Goal: Answer question/provide support: Share knowledge or assist other users

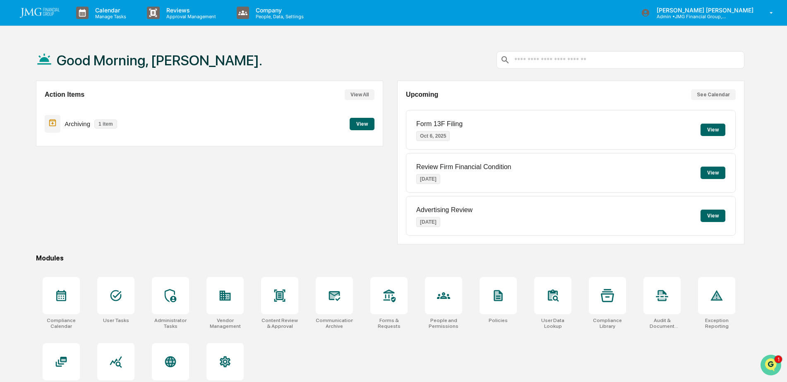
click at [768, 362] on img "Open customer support" at bounding box center [771, 365] width 21 height 17
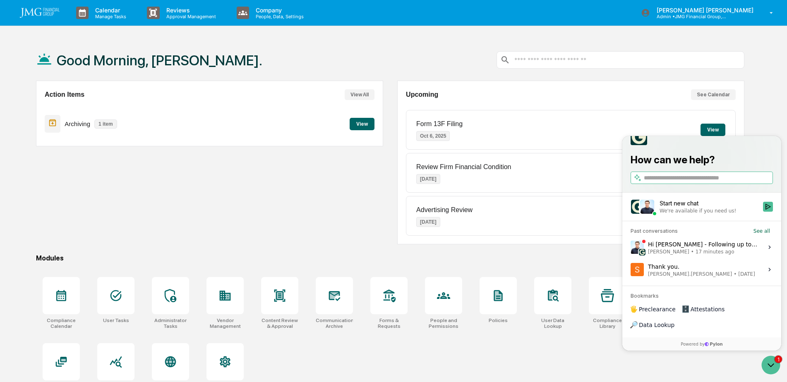
click at [718, 255] on span "17 minutes ago" at bounding box center [715, 252] width 39 height 7
click at [631, 248] on button "View issue" at bounding box center [630, 247] width 0 height 0
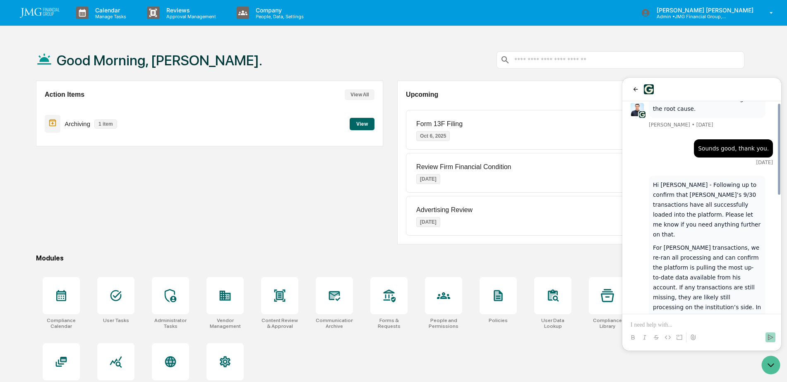
scroll to position [272, 0]
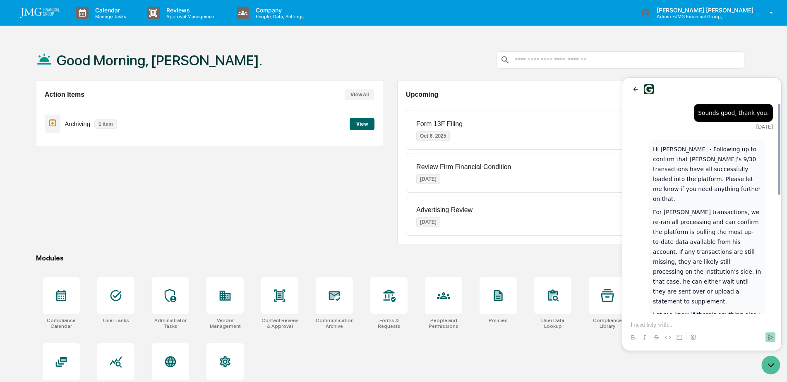
click at [674, 320] on div at bounding box center [702, 329] width 152 height 31
click at [659, 324] on p at bounding box center [702, 325] width 142 height 8
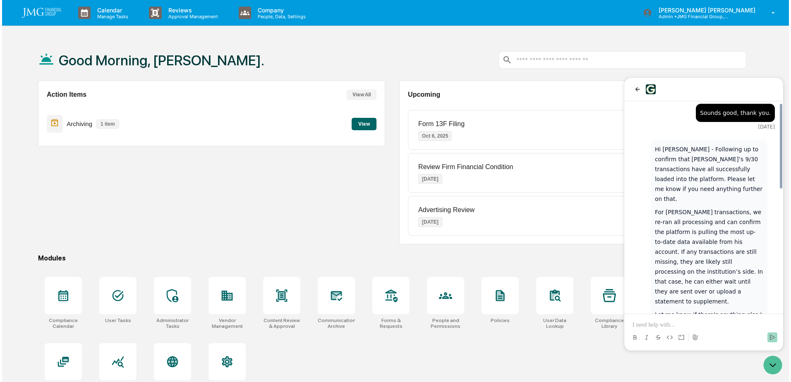
scroll to position [309, 0]
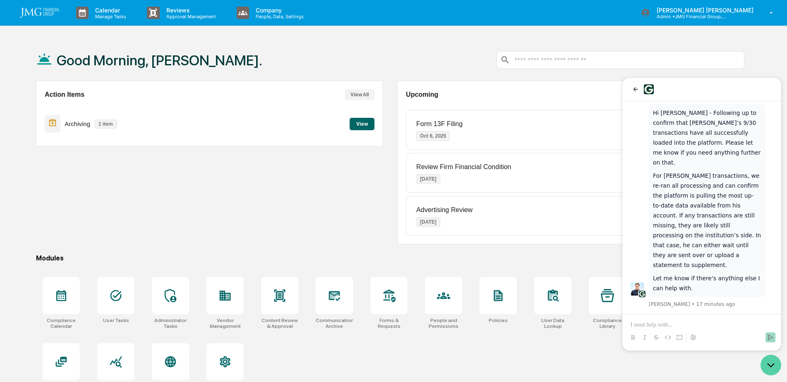
click at [771, 370] on icon "Open customer support" at bounding box center [771, 365] width 21 height 21
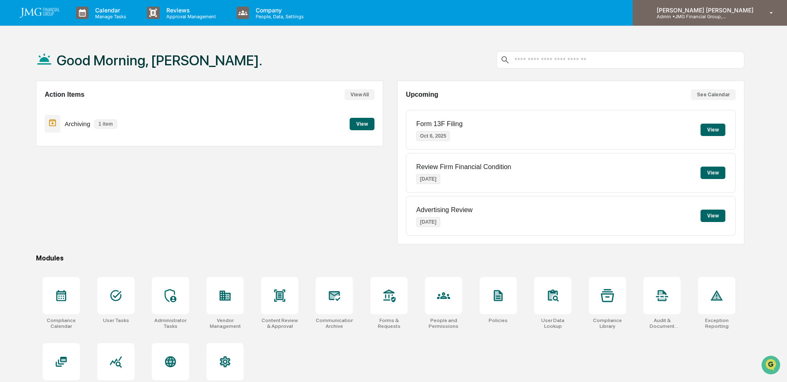
click at [753, 20] on div "[PERSON_NAME] [PERSON_NAME] Admin • JMG Financial Group, Ltd." at bounding box center [710, 13] width 154 height 26
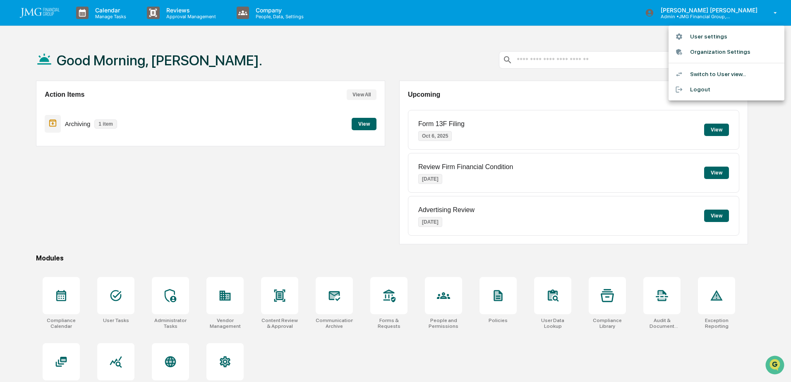
click at [709, 87] on li "Logout" at bounding box center [727, 89] width 116 height 15
